Goal: Information Seeking & Learning: Learn about a topic

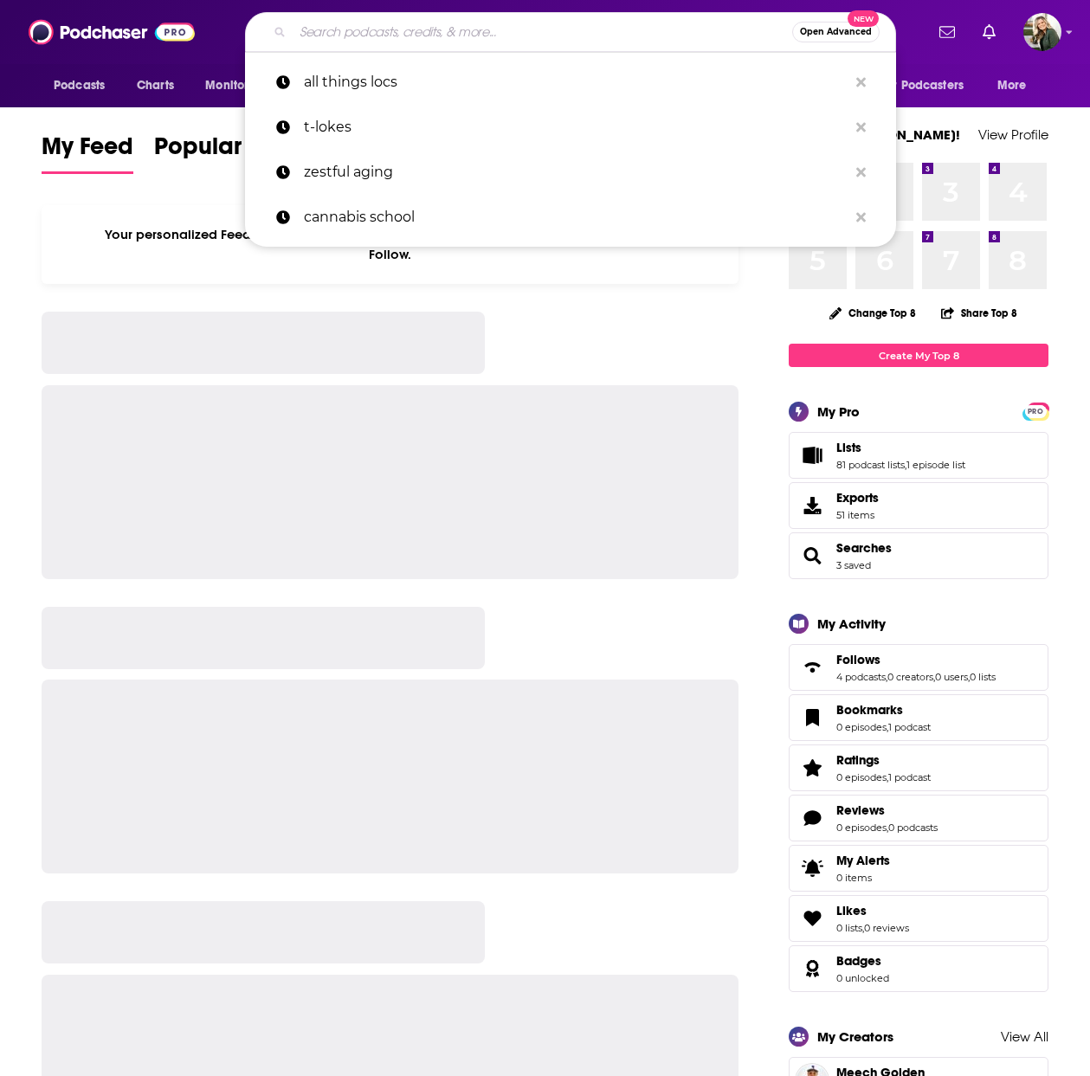
click at [422, 31] on input "Search podcasts, credits, & more..." at bounding box center [543, 32] width 500 height 28
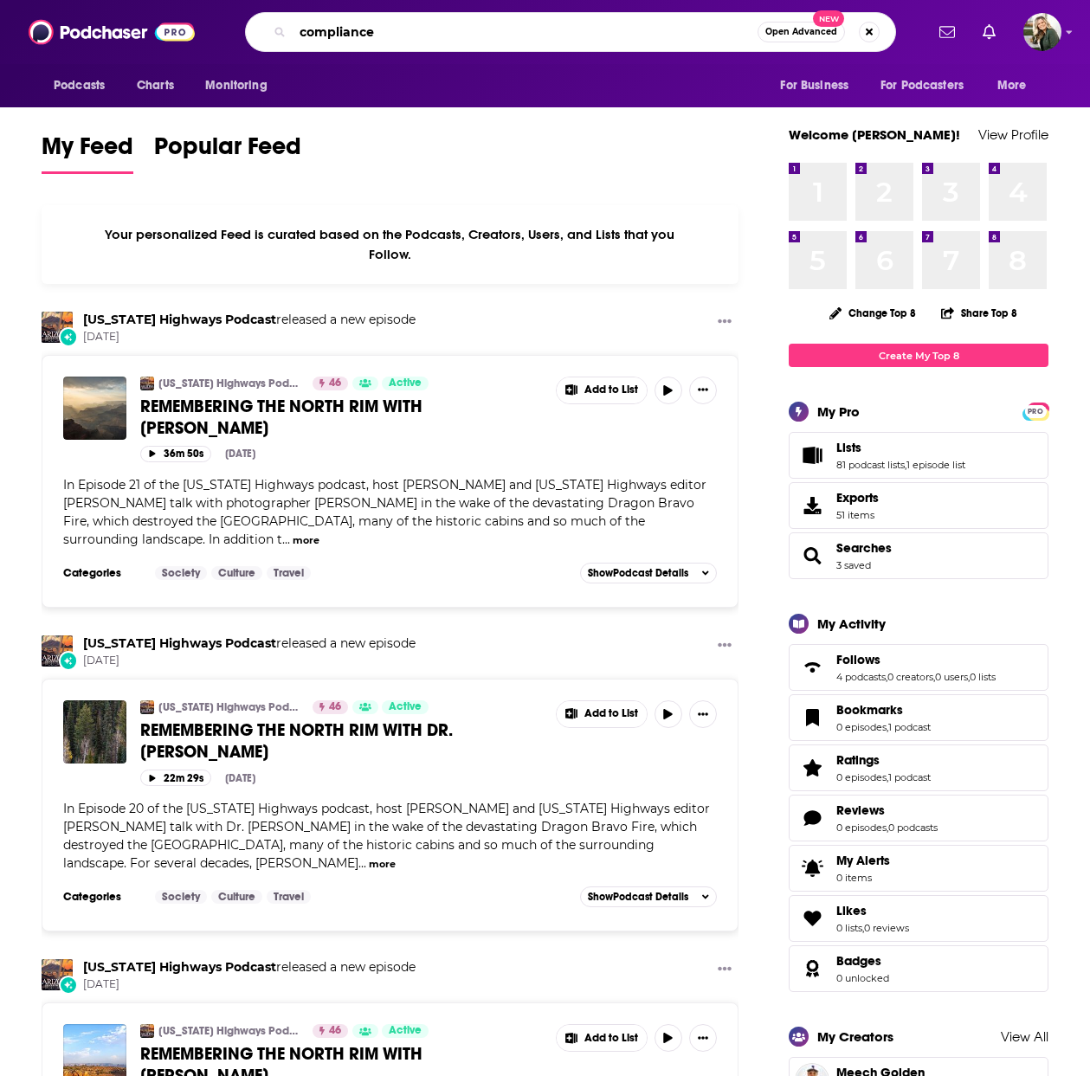
type input "compliance"
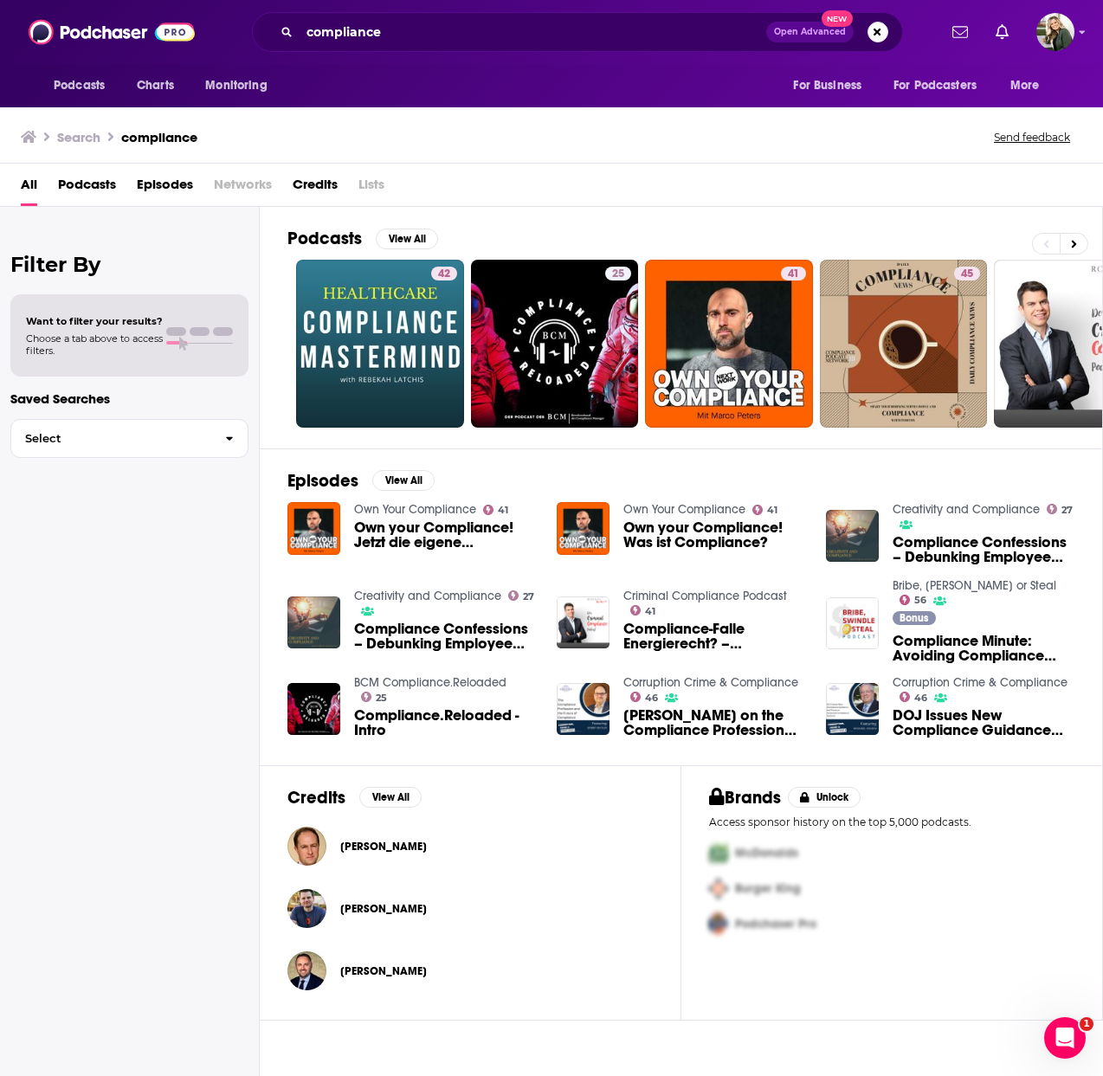
click at [171, 188] on span "Episodes" at bounding box center [165, 189] width 56 height 36
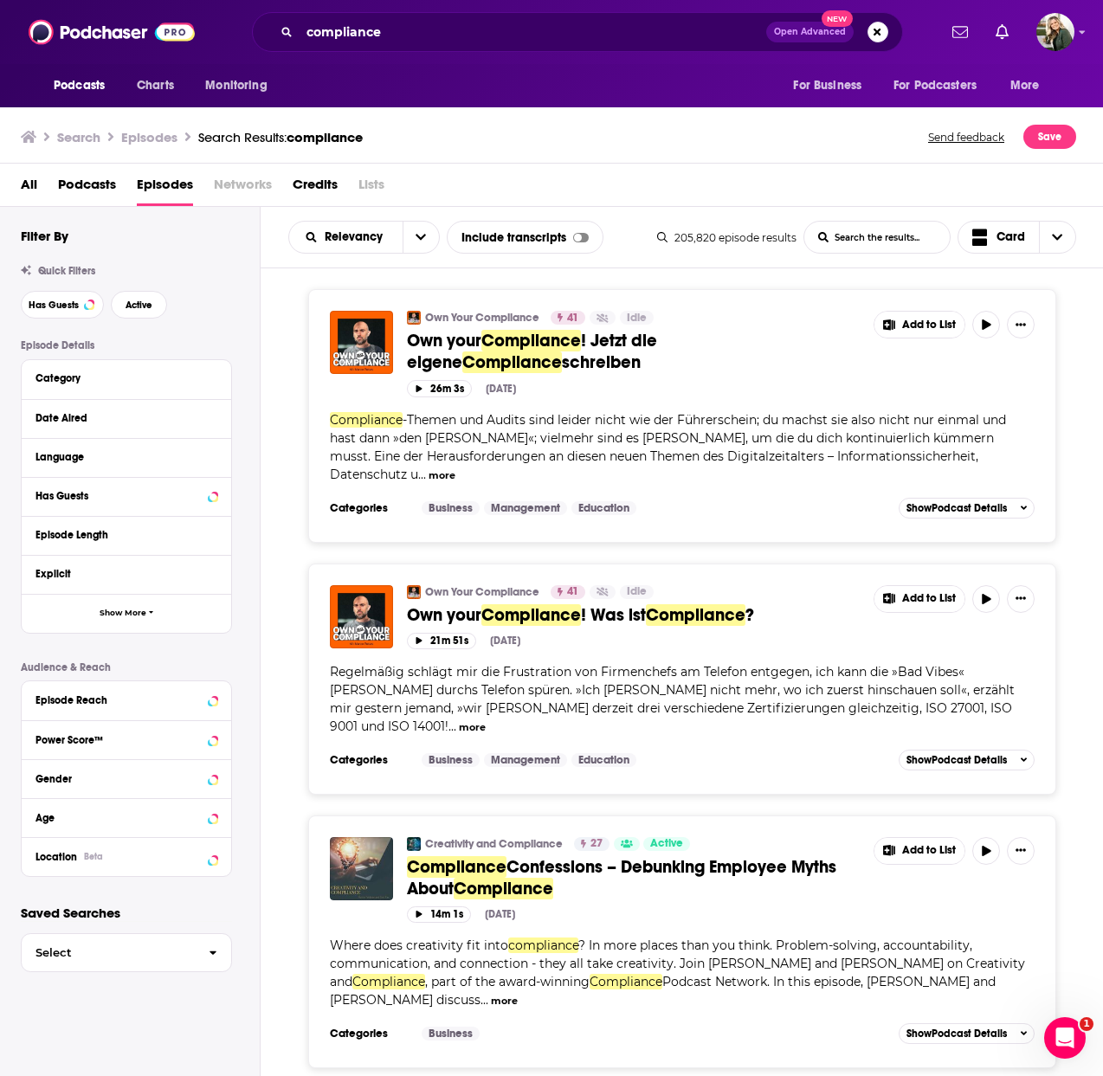
scroll to position [30, 0]
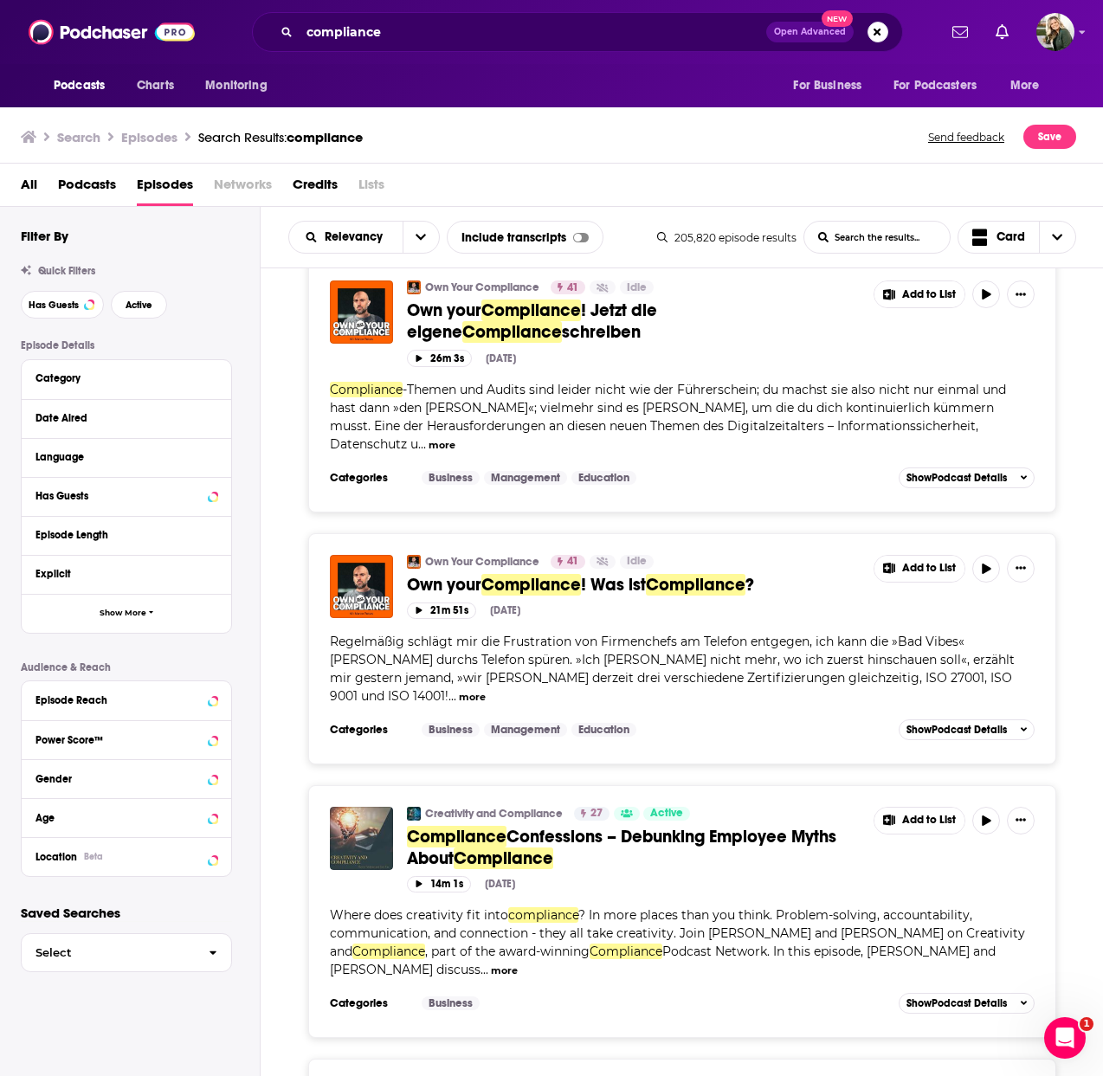
click at [87, 190] on span "Podcasts" at bounding box center [87, 189] width 58 height 36
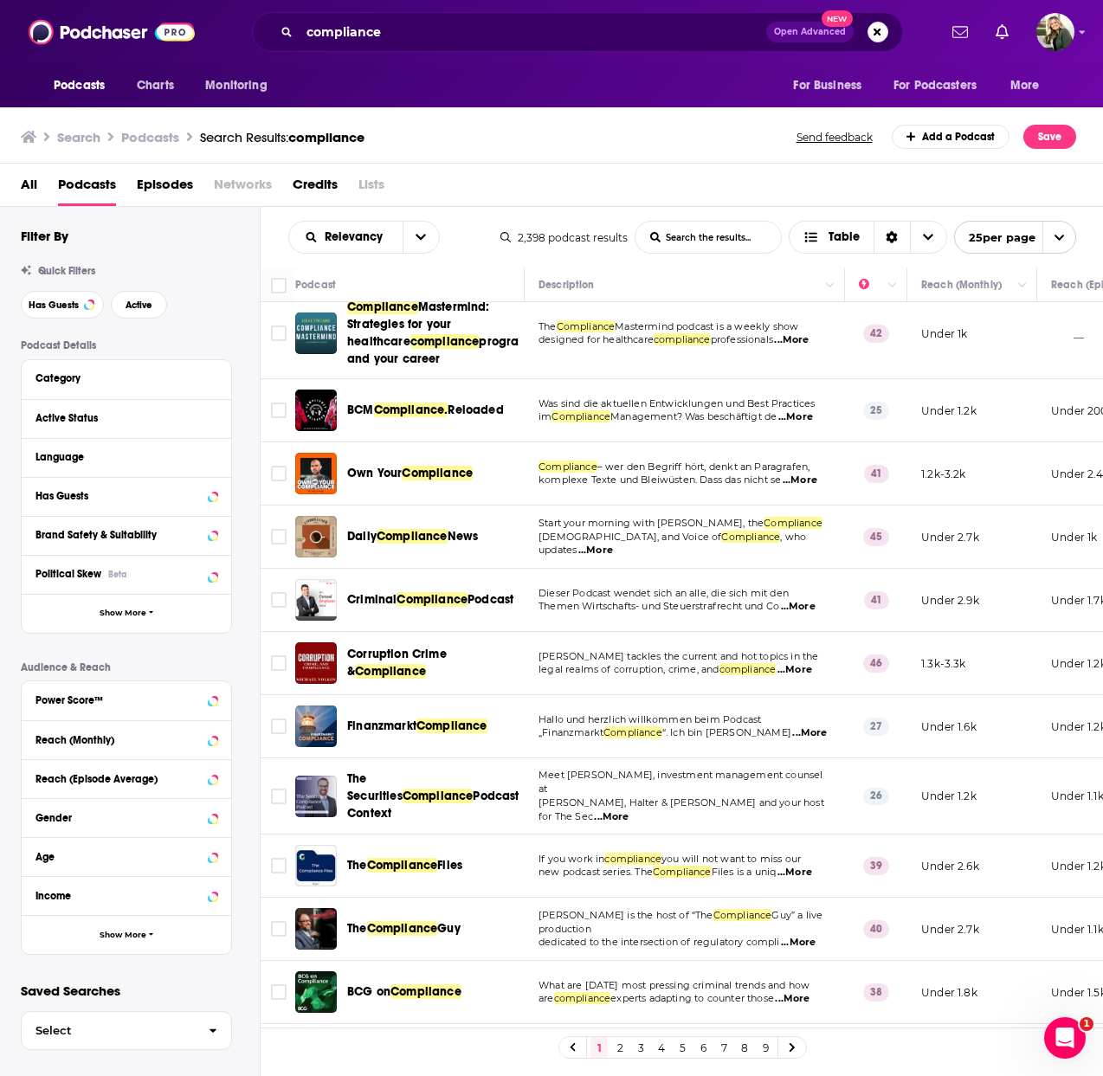
scroll to position [17, 0]
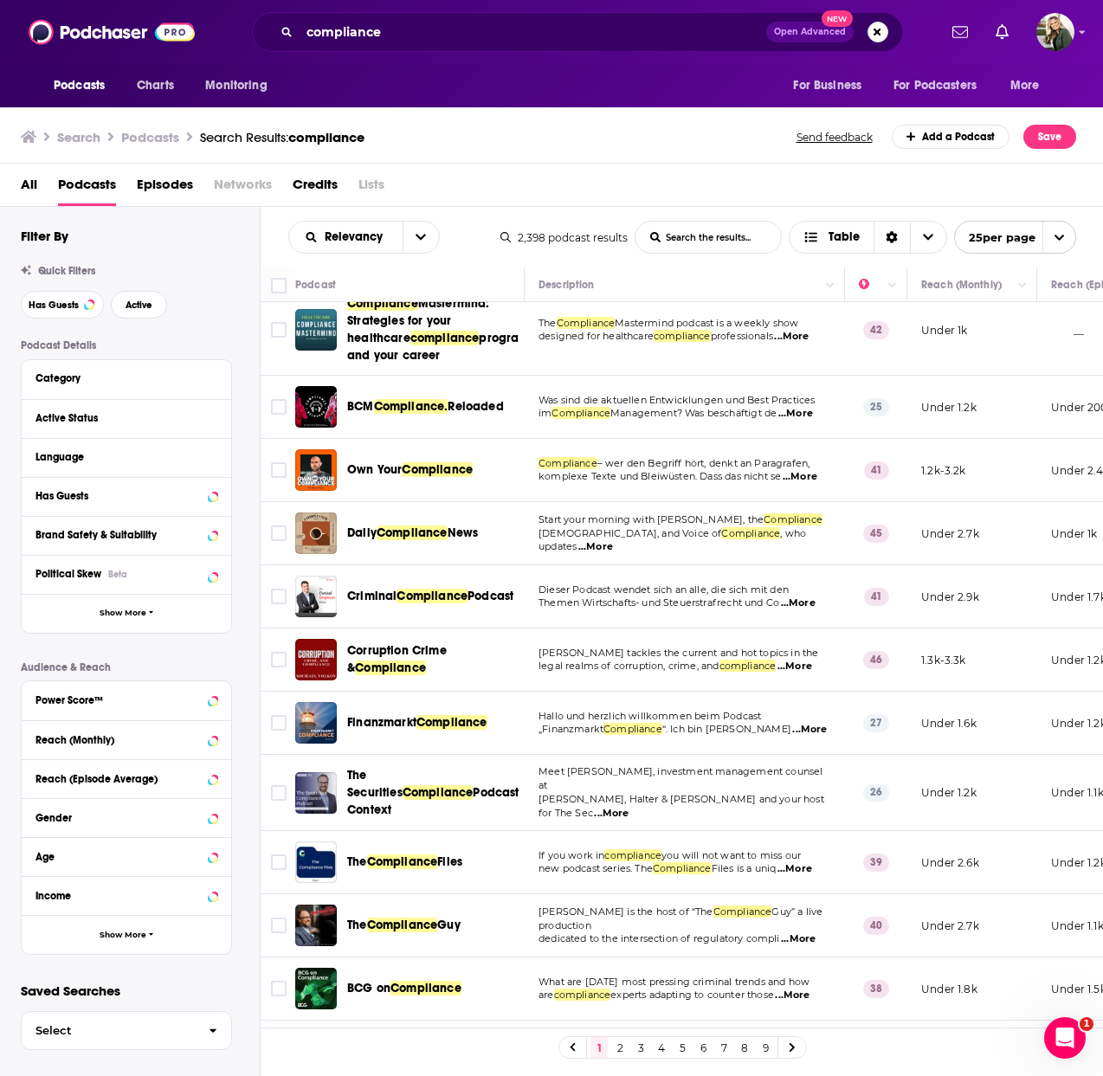
click at [152, 468] on div "Language" at bounding box center [127, 457] width 210 height 39
click at [151, 456] on div "Language" at bounding box center [117, 457] width 162 height 12
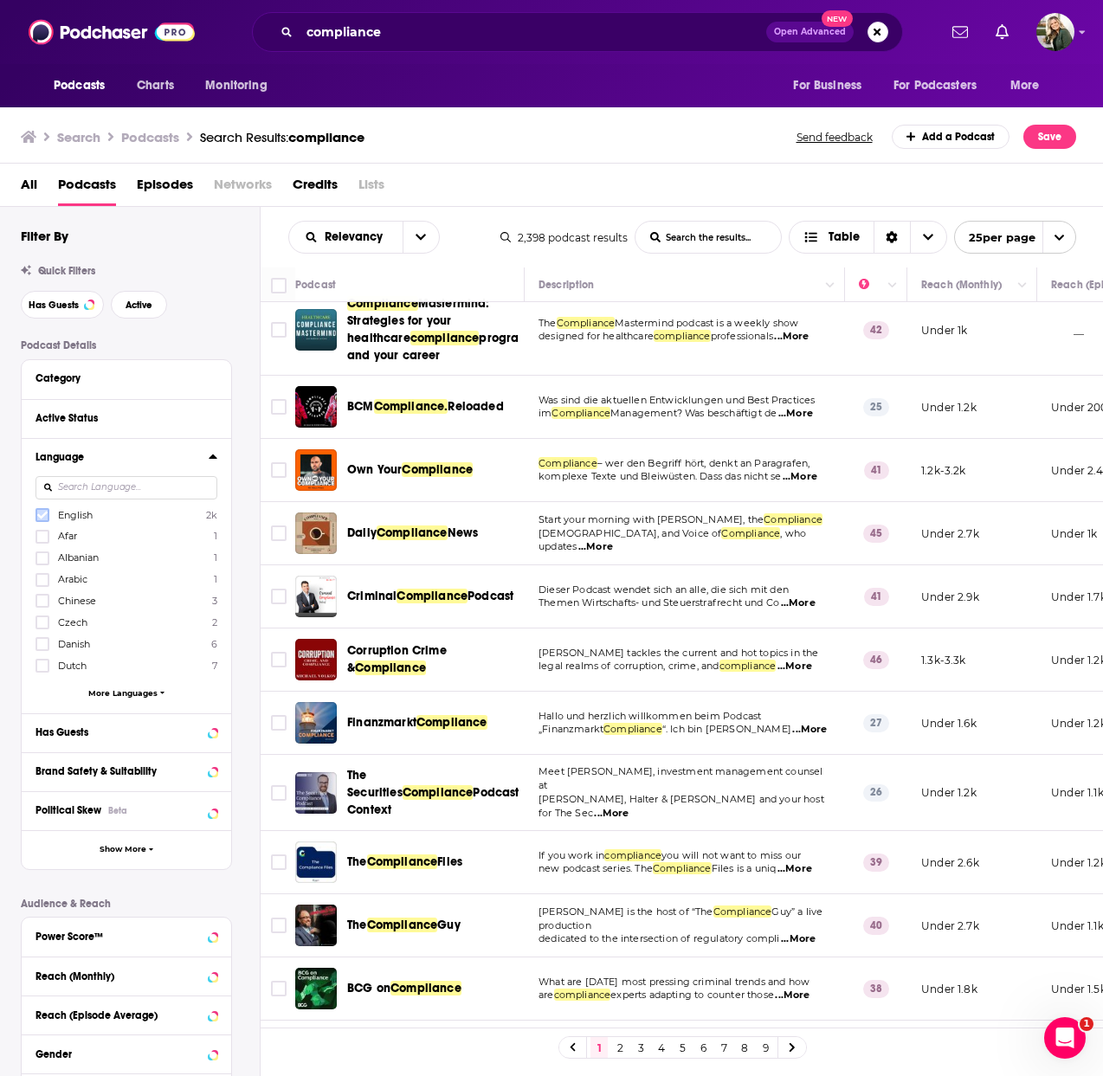
click at [41, 514] on icon at bounding box center [42, 515] width 10 height 10
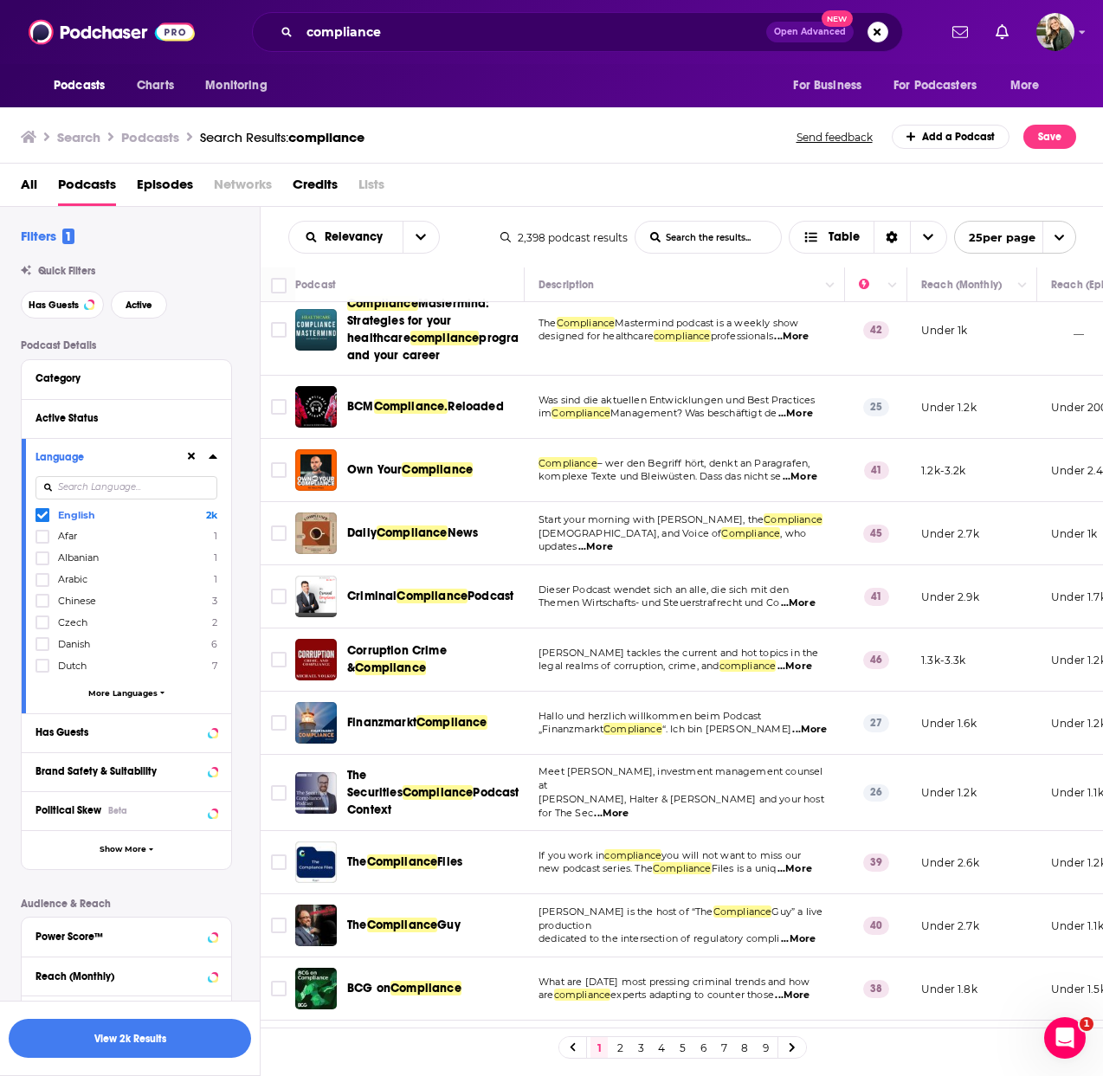
click at [61, 1061] on div "View 2k Results" at bounding box center [130, 1038] width 260 height 75
click at [89, 1044] on button "View 2k Results" at bounding box center [130, 1038] width 242 height 39
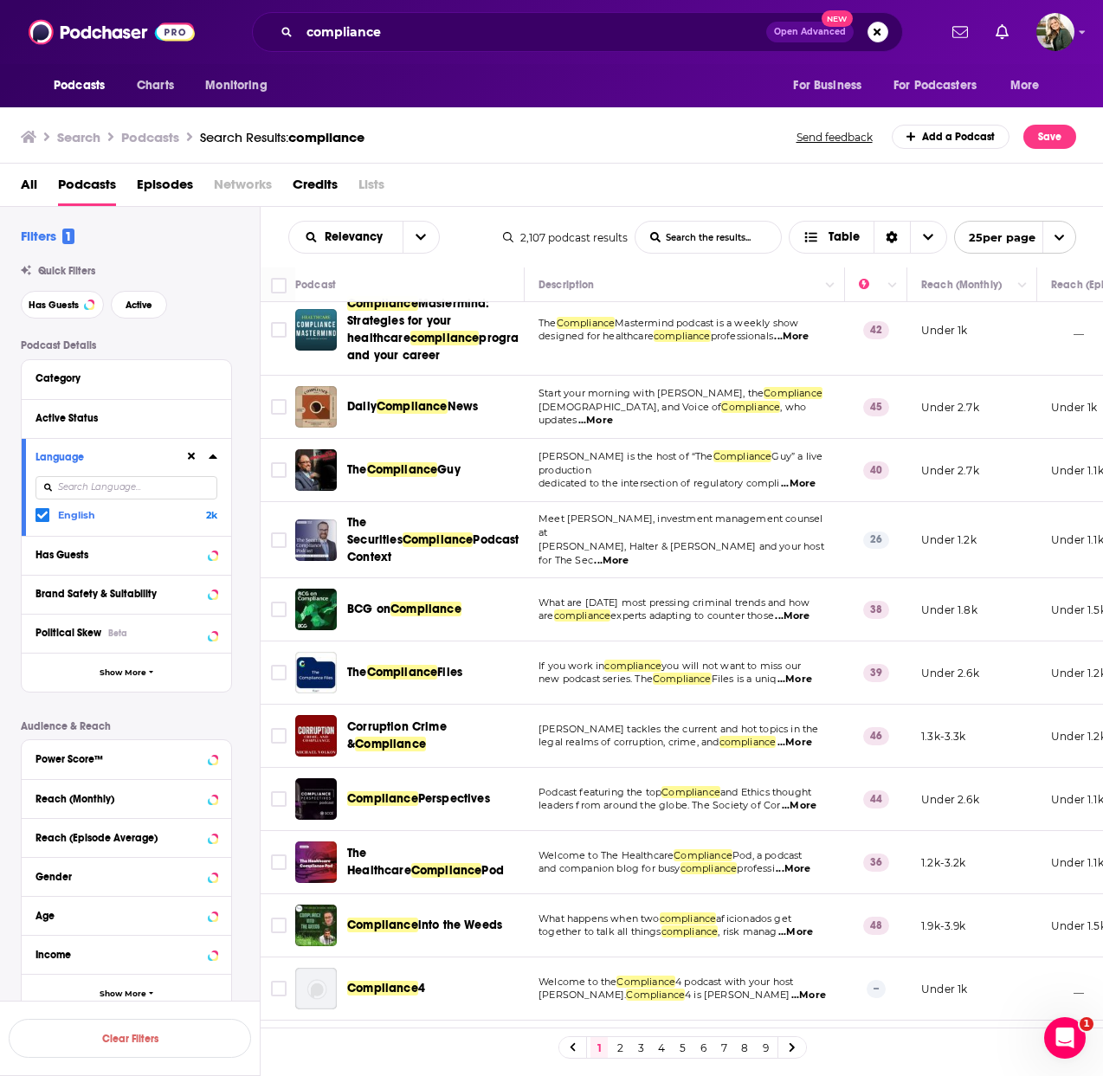
click at [613, 414] on span "...More" at bounding box center [596, 421] width 35 height 14
click at [611, 108] on div "Search Podcasts Search Results: compliance Send feedback Add a Podcast Save" at bounding box center [552, 134] width 1104 height 60
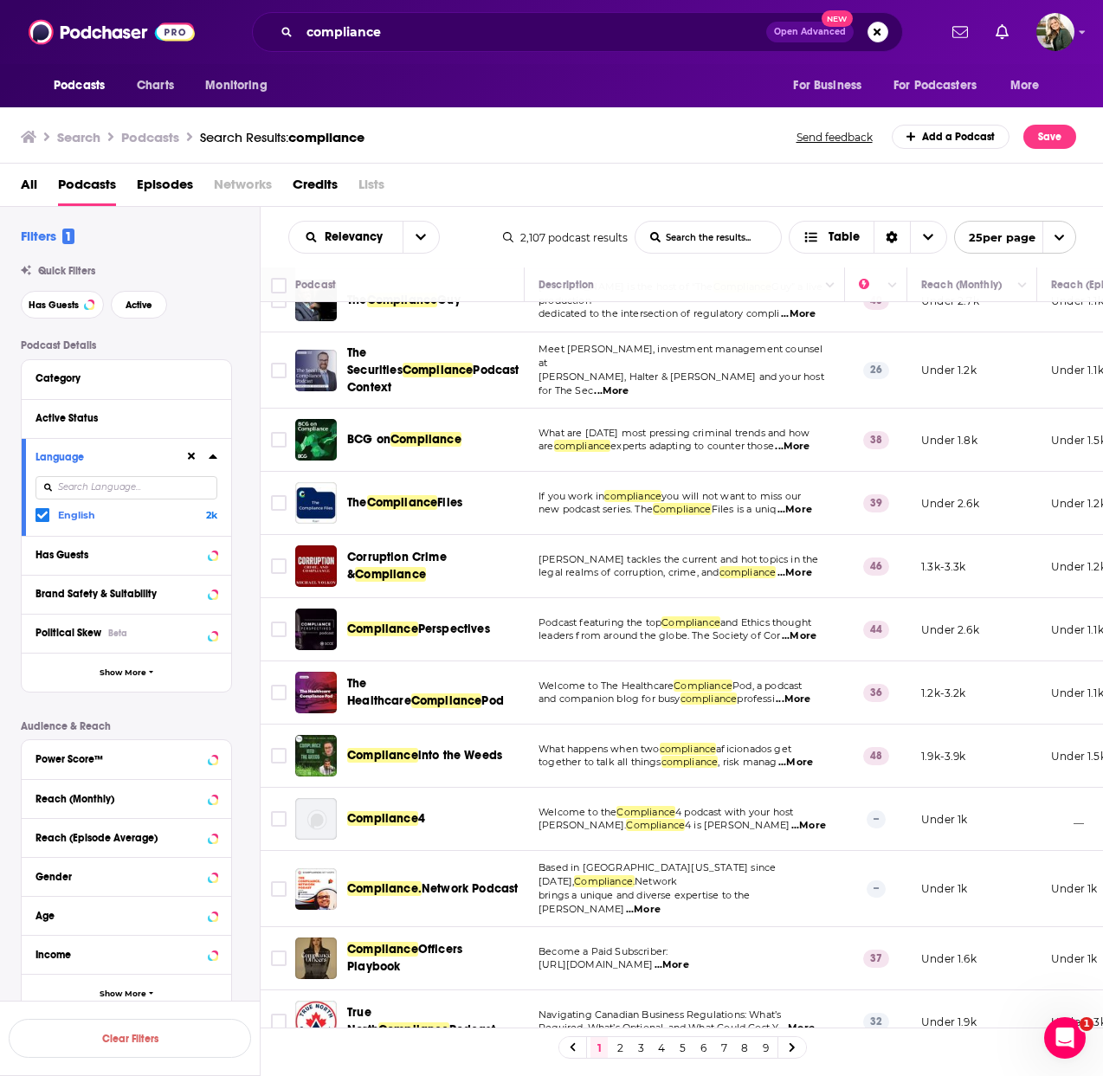
scroll to position [191, 0]
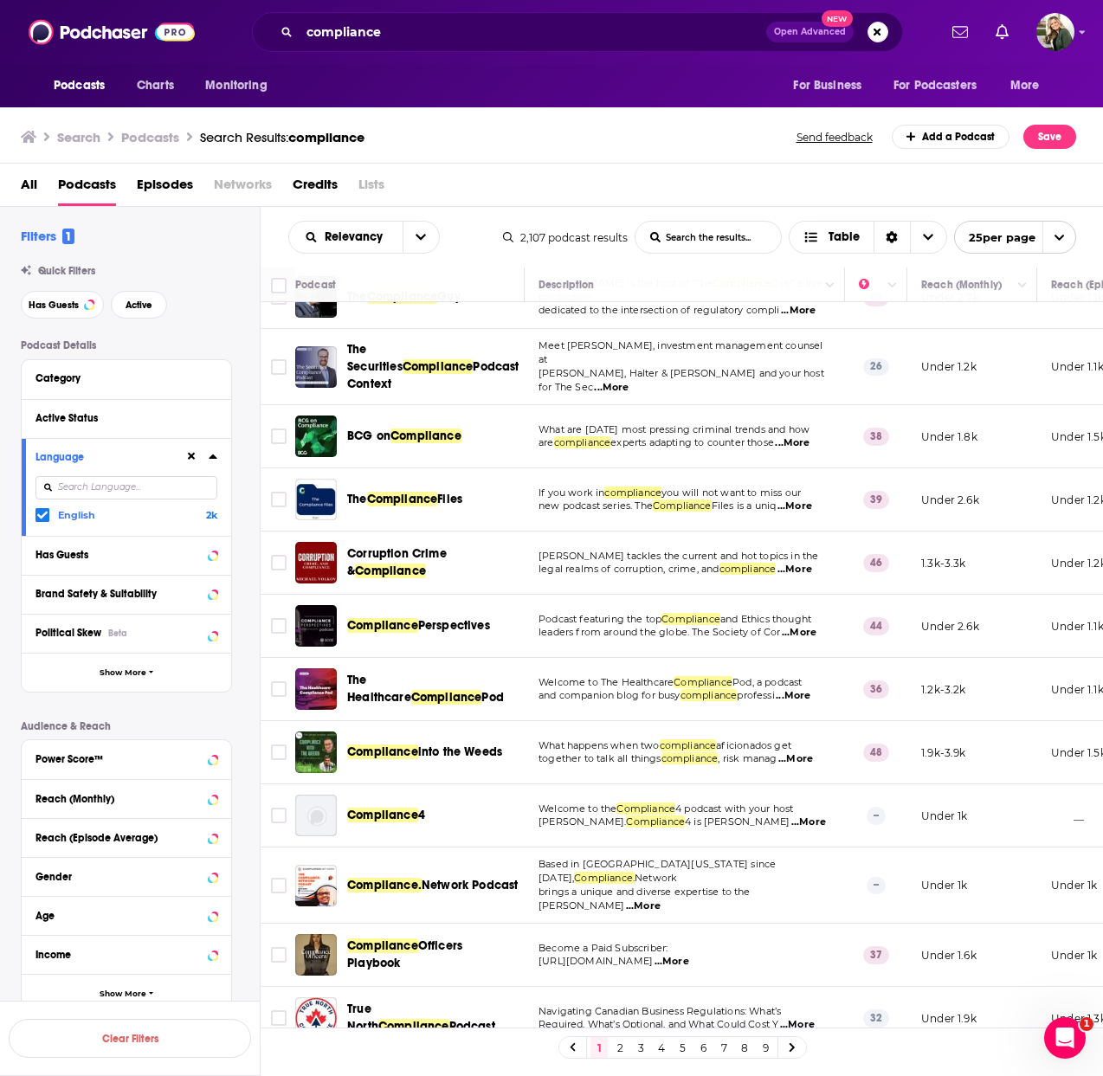
click at [809, 507] on span "...More" at bounding box center [795, 507] width 35 height 14
click at [506, 128] on div "Search Podcasts Search Results: compliance Send feedback Add a Podcast Save" at bounding box center [549, 137] width 1056 height 24
click at [801, 572] on span "...More" at bounding box center [795, 570] width 35 height 14
click at [805, 631] on span "...More" at bounding box center [799, 633] width 35 height 14
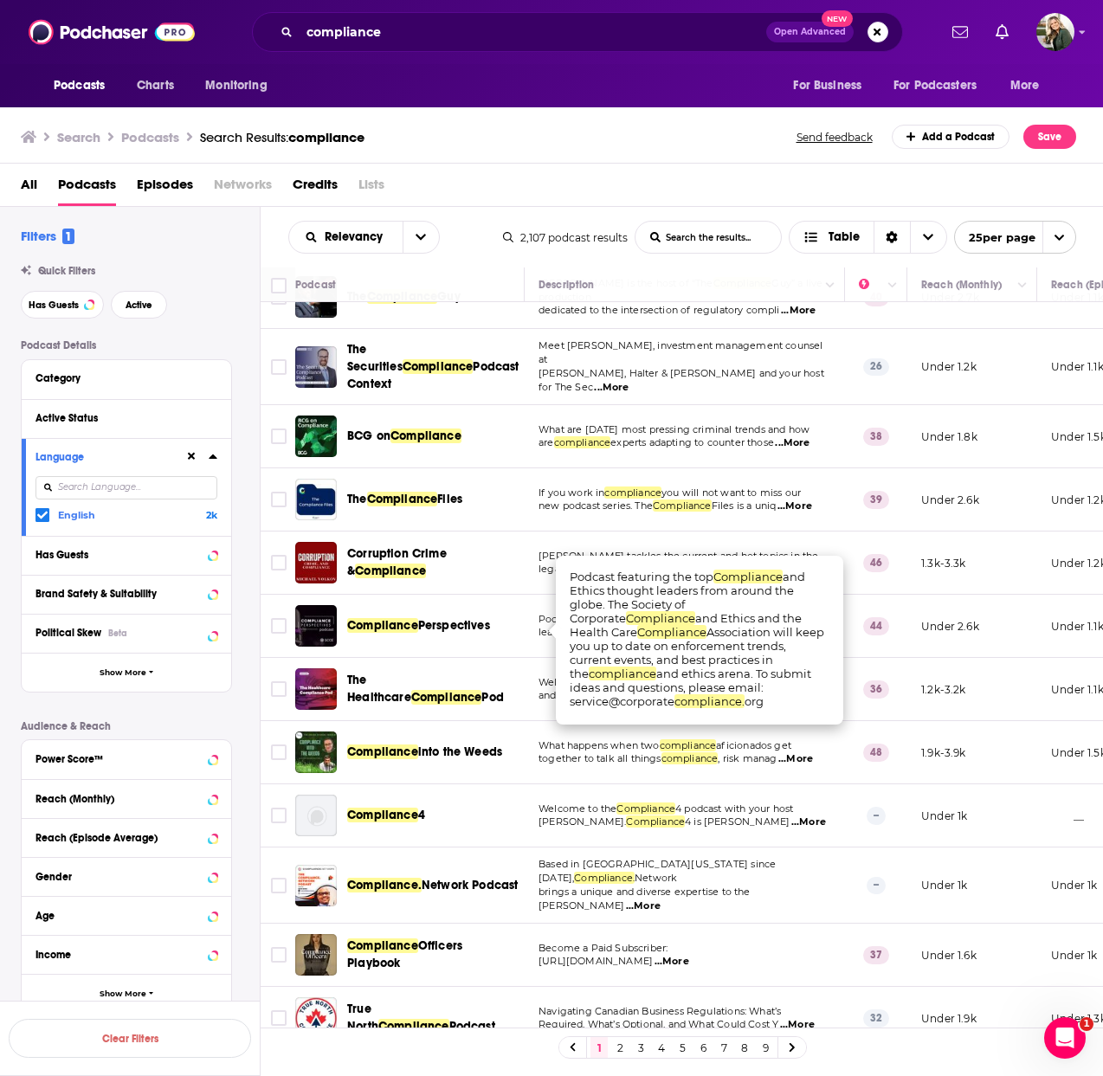
click at [537, 615] on td "Podcast featuring the top Compliance and Ethics thought leaders from around the…" at bounding box center [685, 626] width 320 height 63
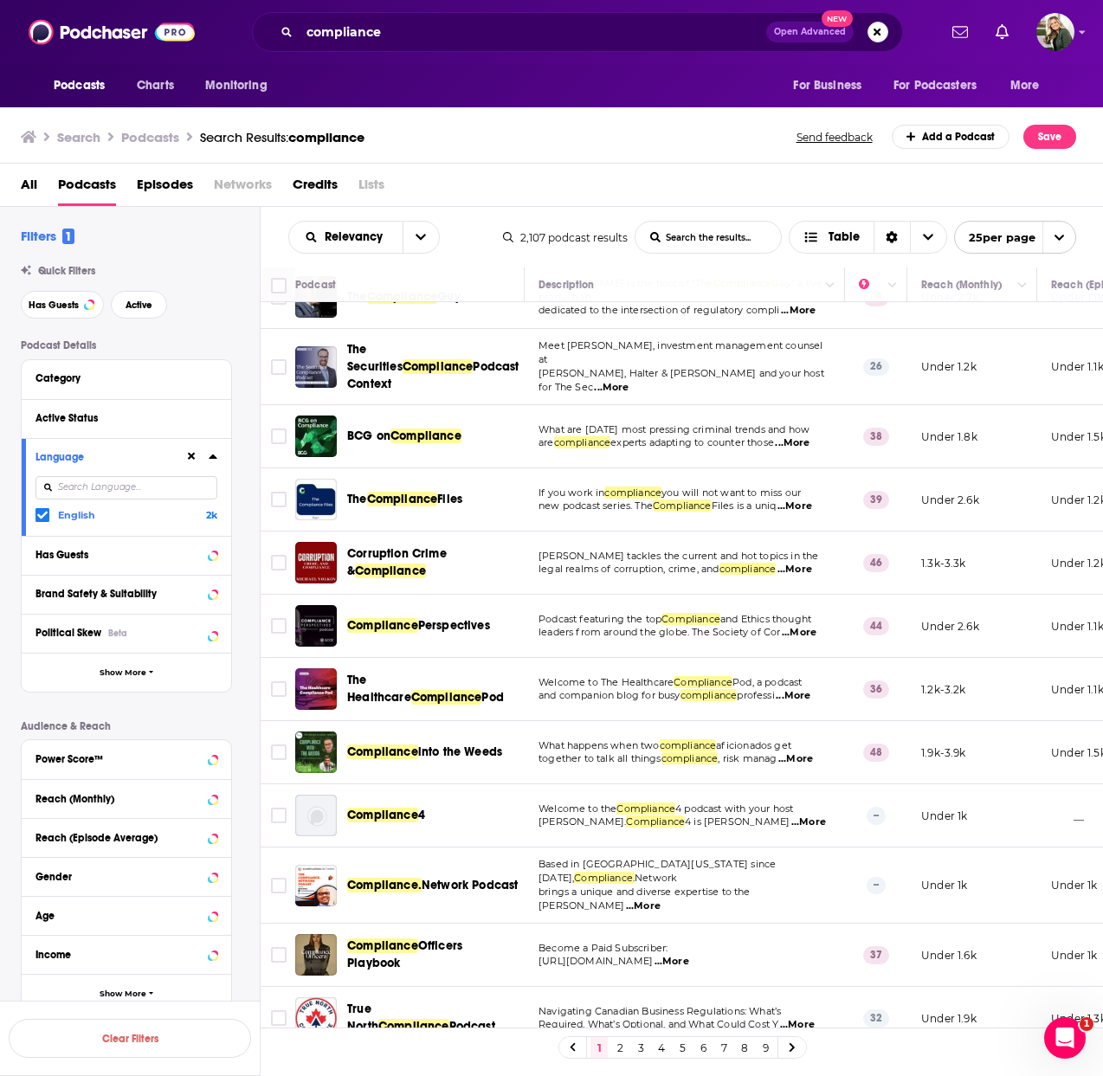
click at [809, 695] on span "...More" at bounding box center [793, 696] width 35 height 14
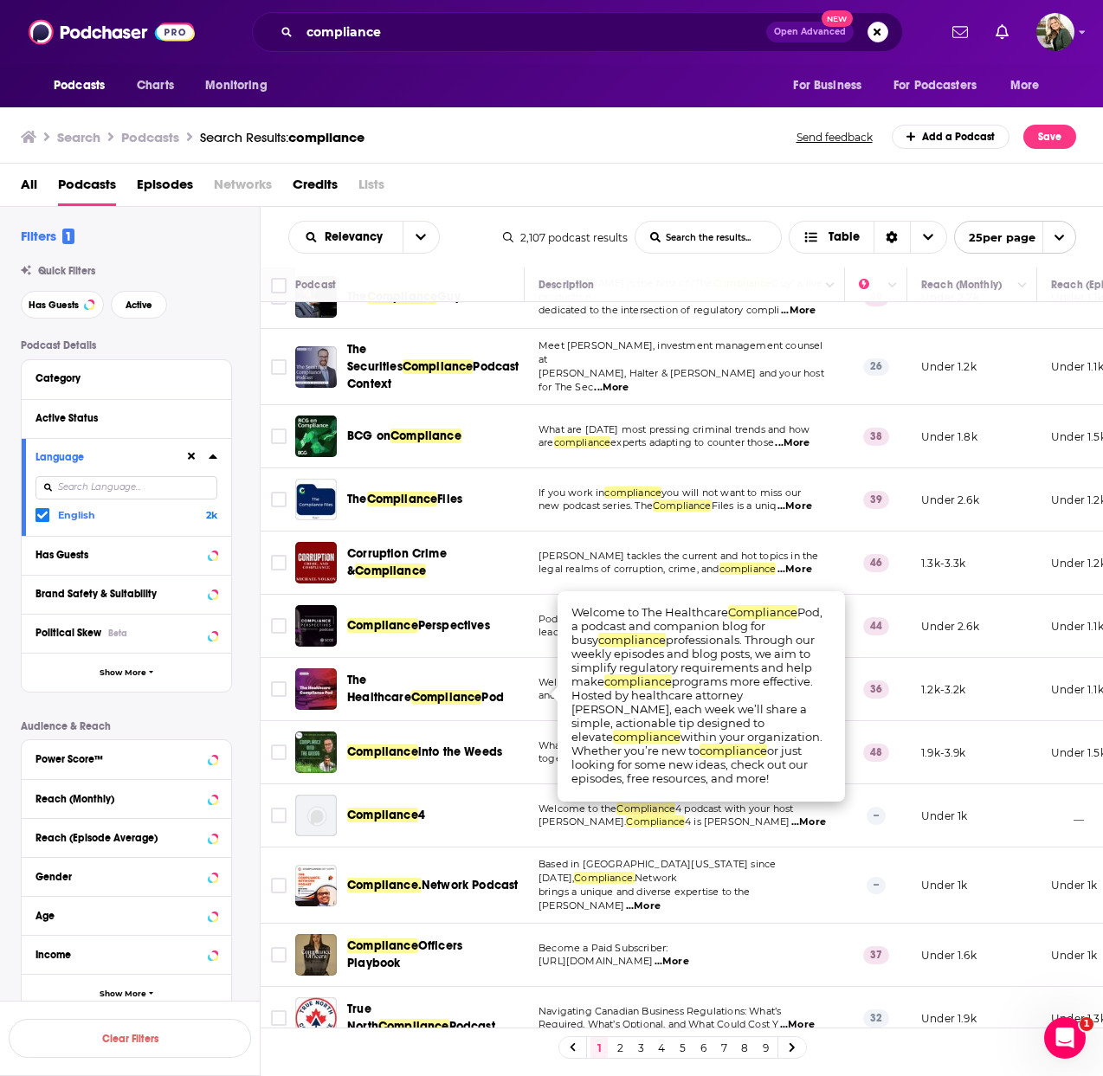
click at [527, 701] on td "Welcome to The Healthcare Compliance Pod, a podcast and companion blog for busy…" at bounding box center [685, 689] width 320 height 63
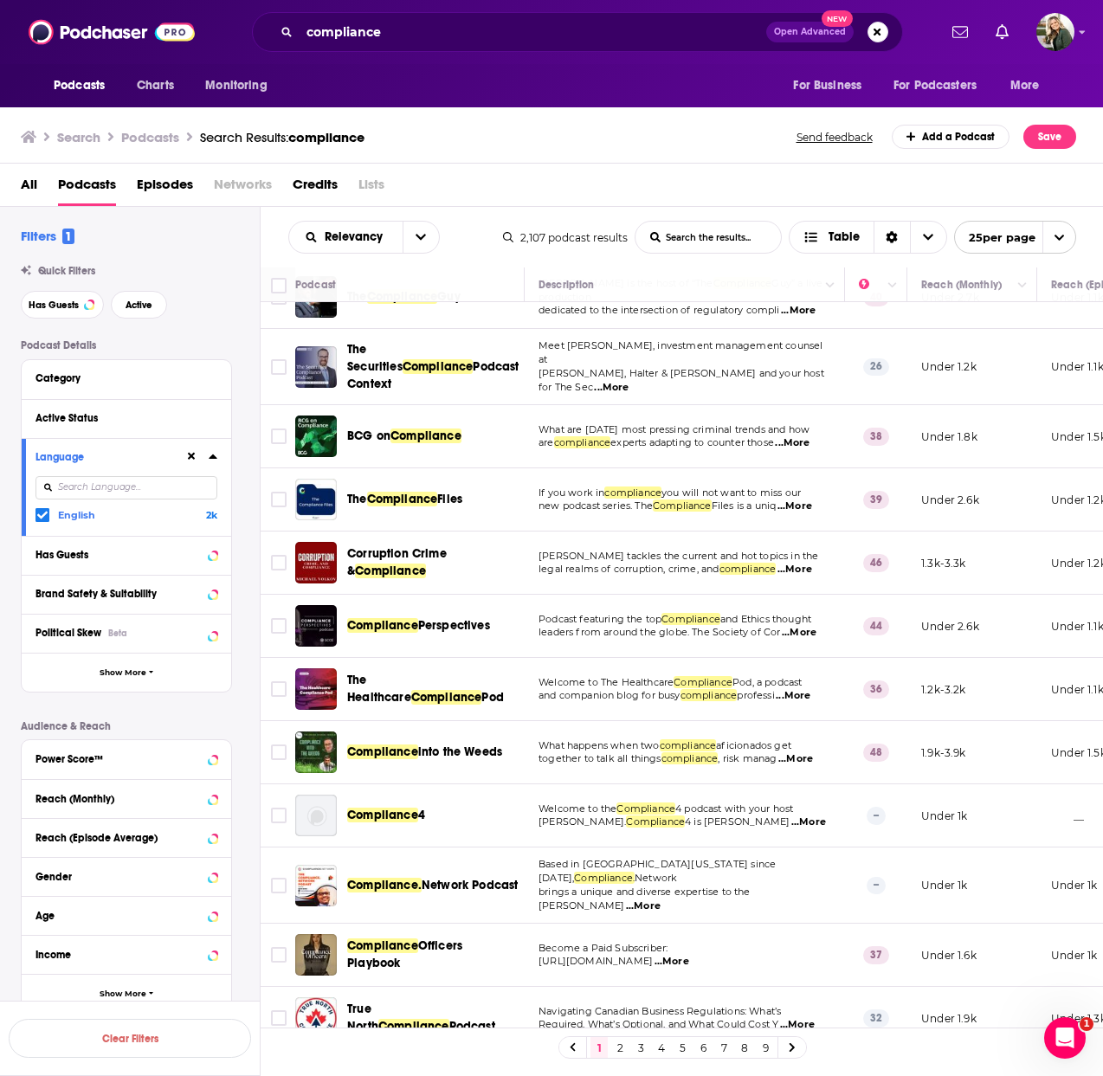
click at [810, 758] on span "...More" at bounding box center [796, 760] width 35 height 14
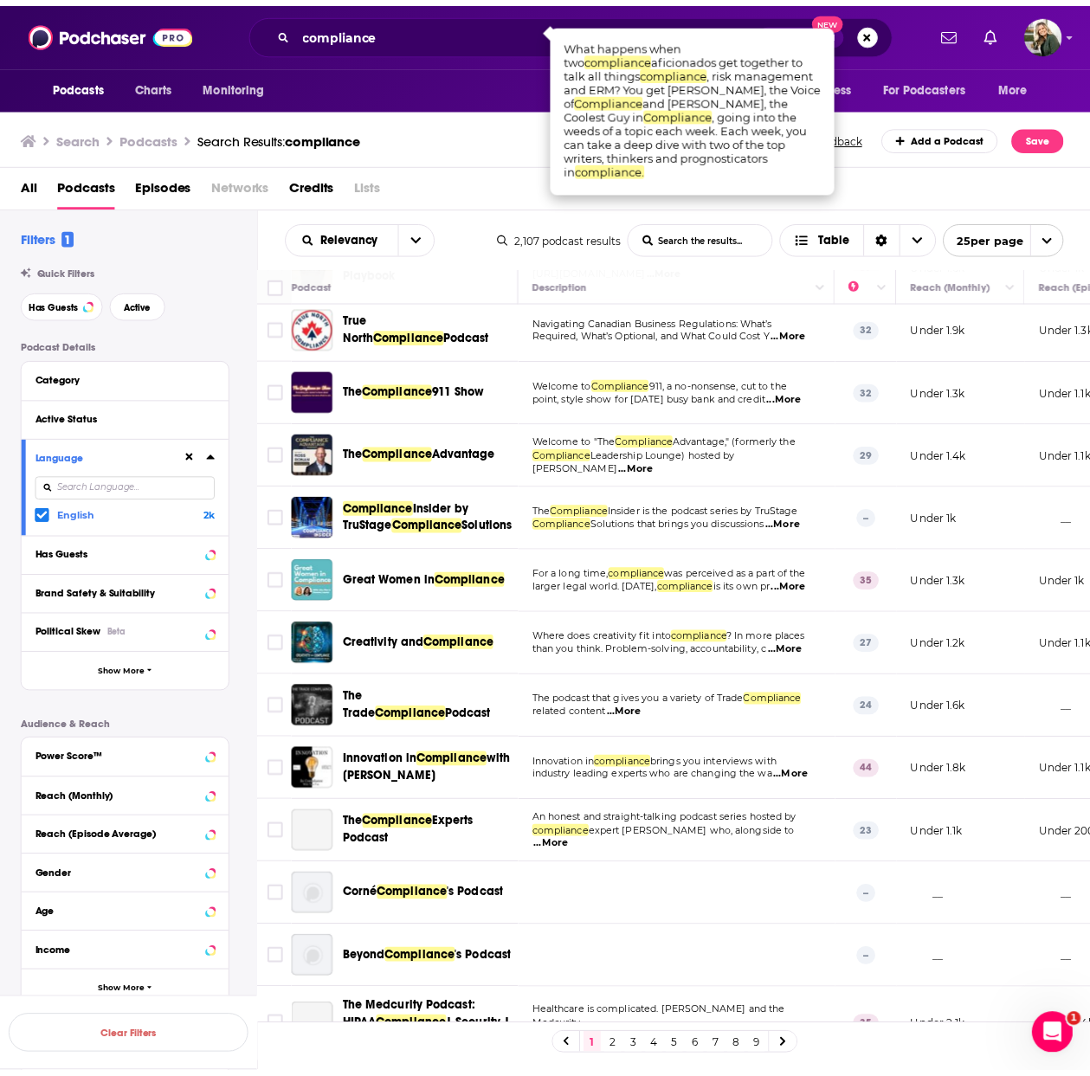
scroll to position [927, 0]
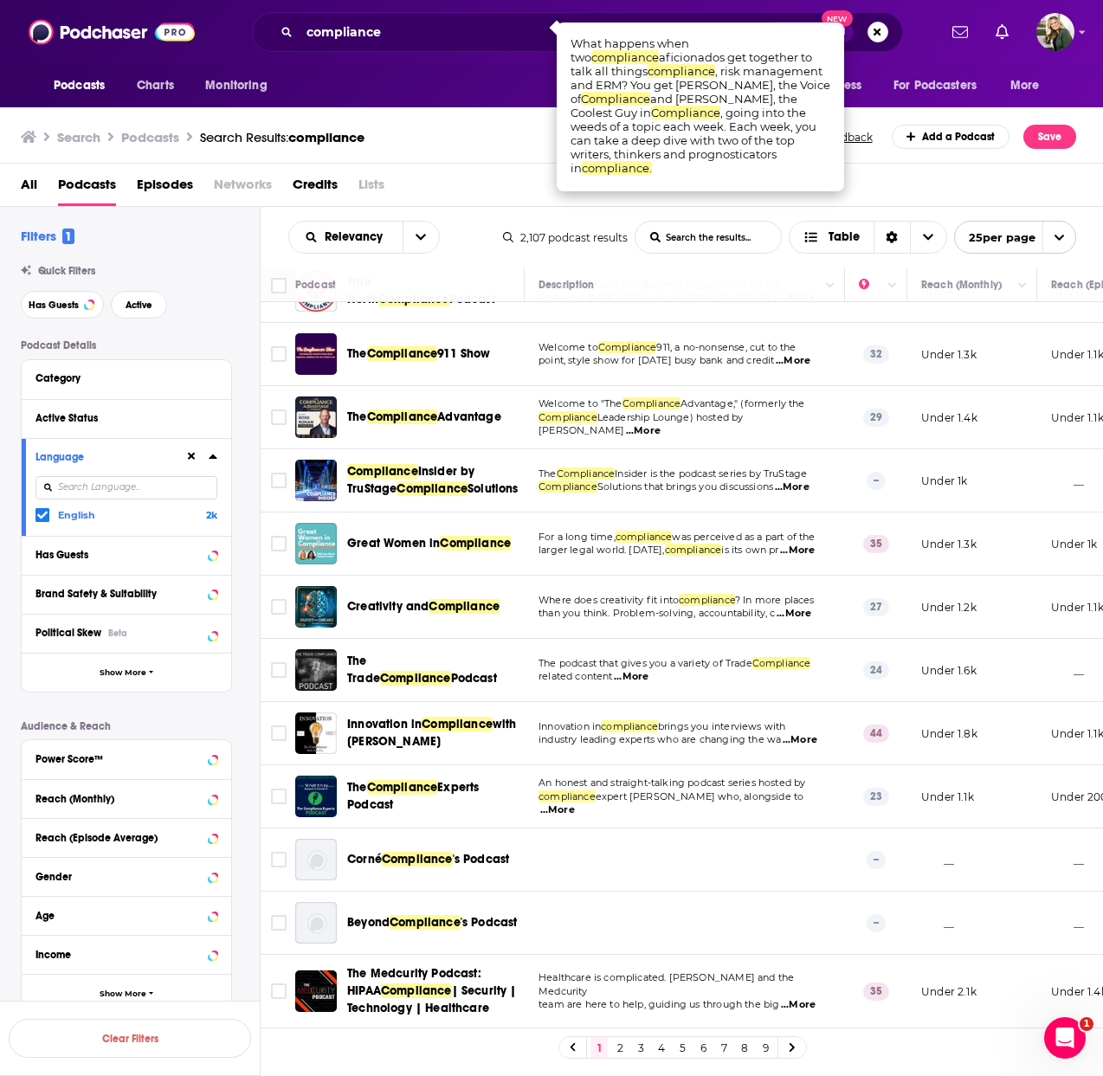
click at [397, 727] on span "with [PERSON_NAME]" at bounding box center [432, 733] width 170 height 32
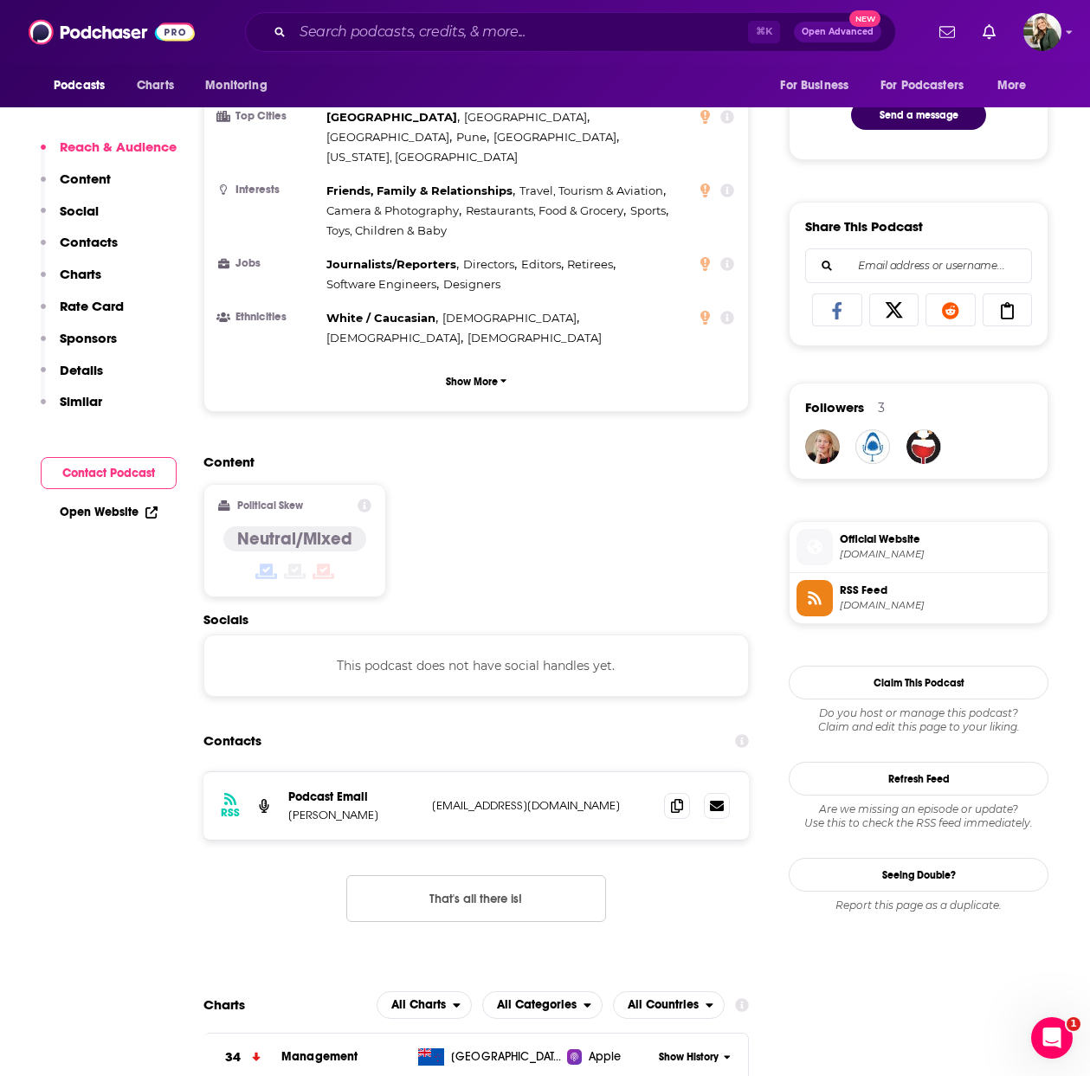
scroll to position [952, 0]
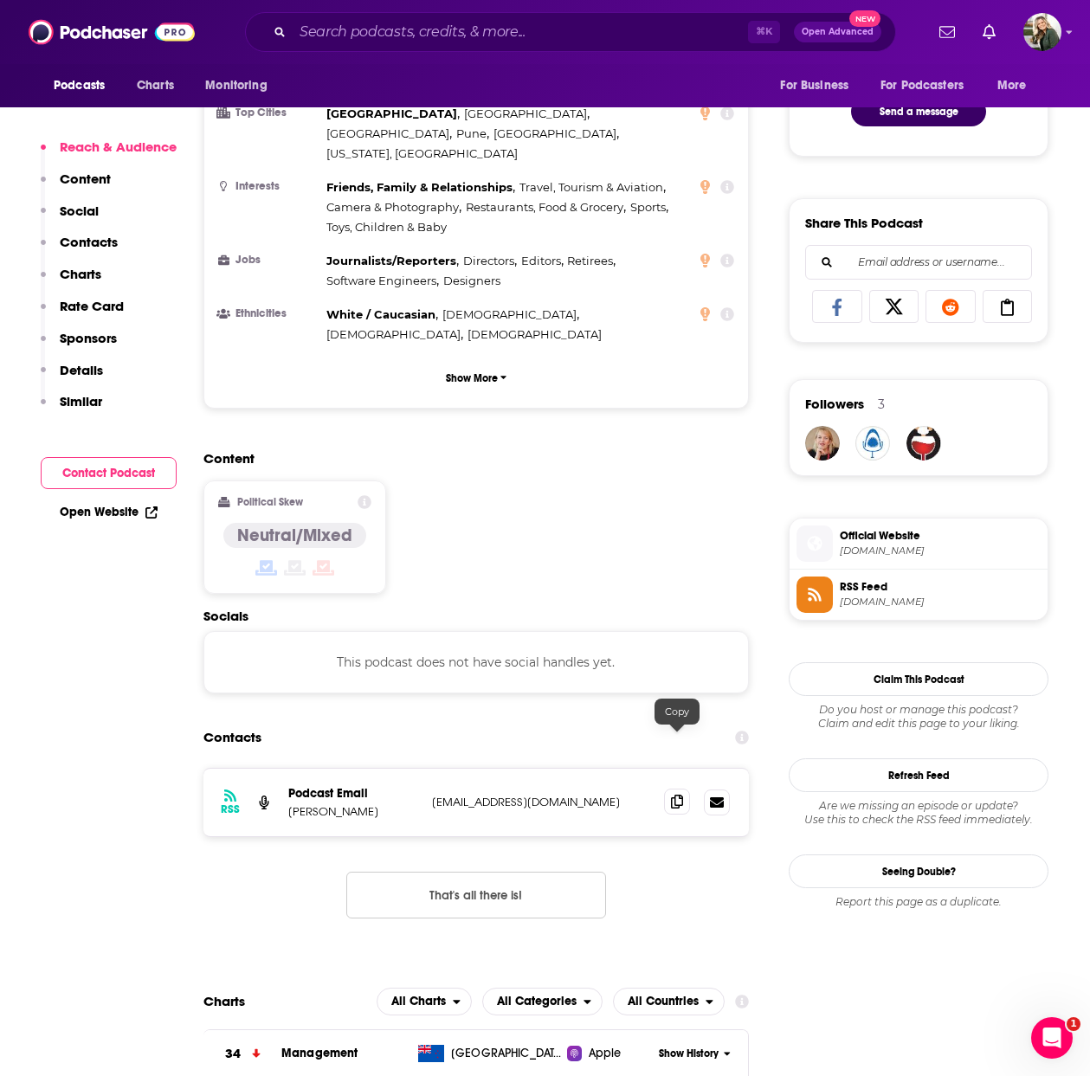
click at [673, 795] on icon at bounding box center [677, 802] width 12 height 14
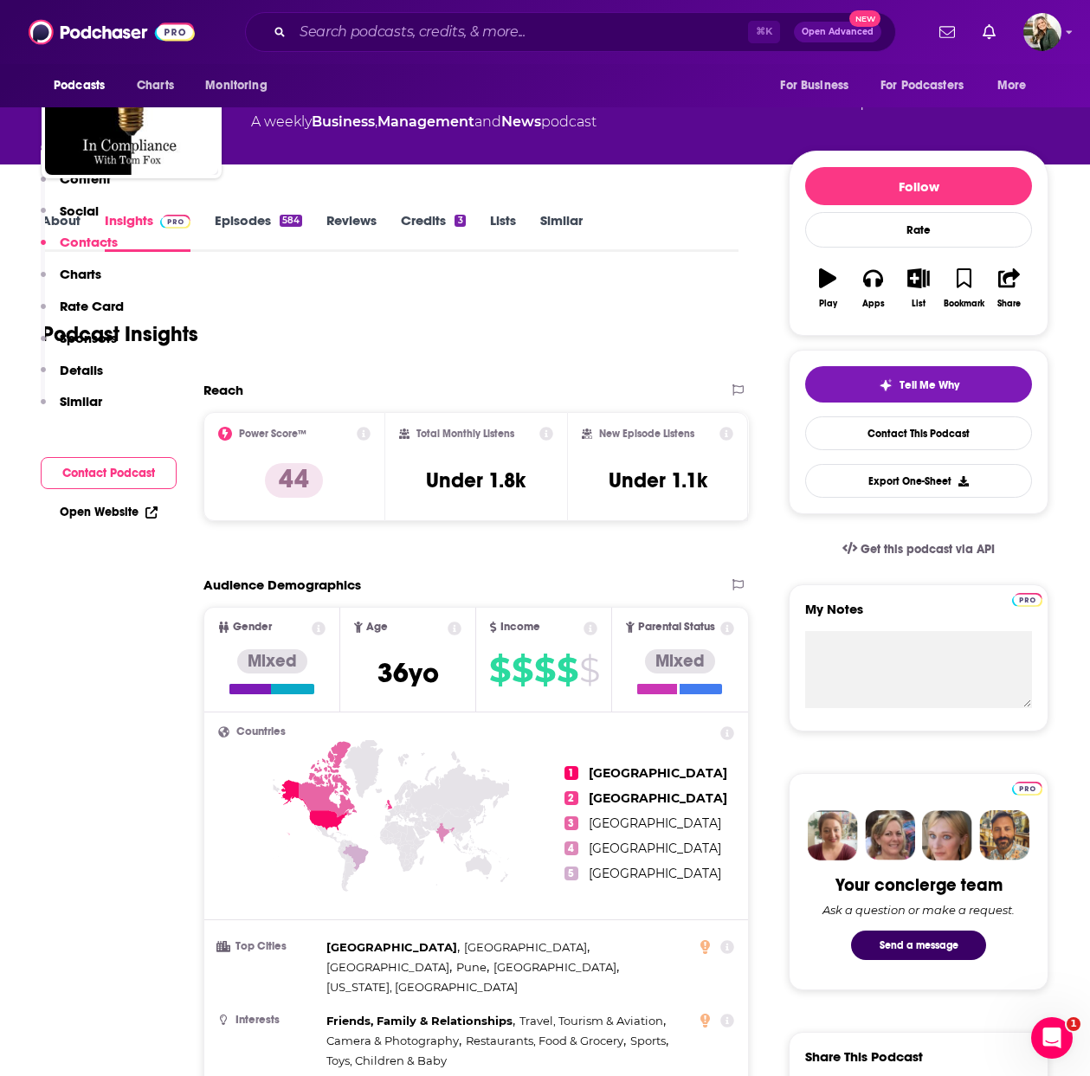
scroll to position [0, 0]
